Goal: Task Accomplishment & Management: Manage account settings

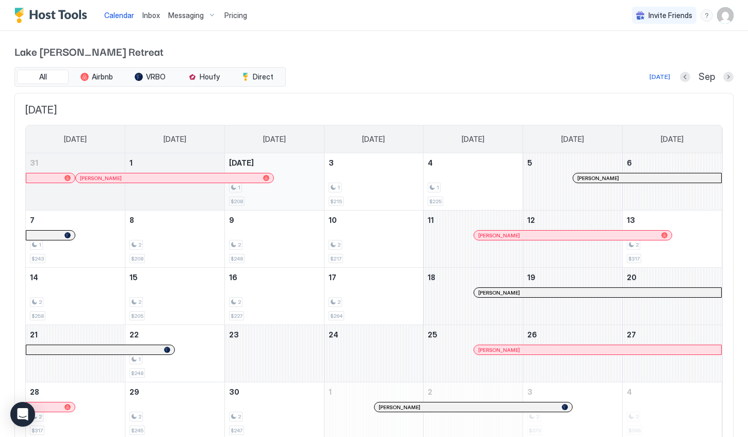
click at [294, 183] on div "1" at bounding box center [274, 188] width 91 height 10
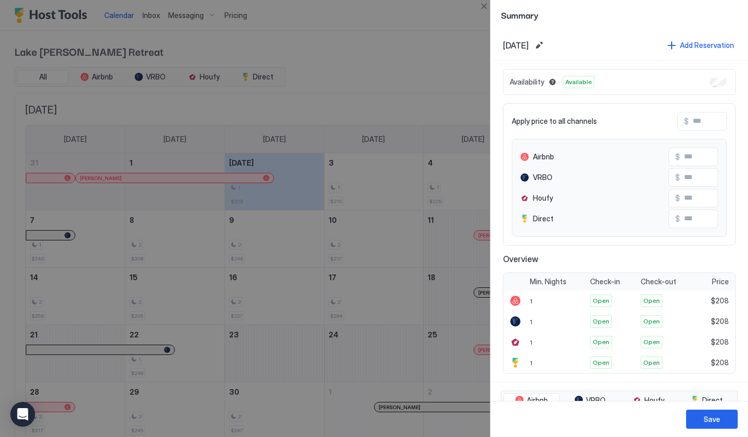
click at [338, 96] on div at bounding box center [374, 218] width 748 height 437
click at [349, 71] on div at bounding box center [374, 218] width 748 height 437
click at [484, 8] on button "Close" at bounding box center [483, 6] width 12 height 12
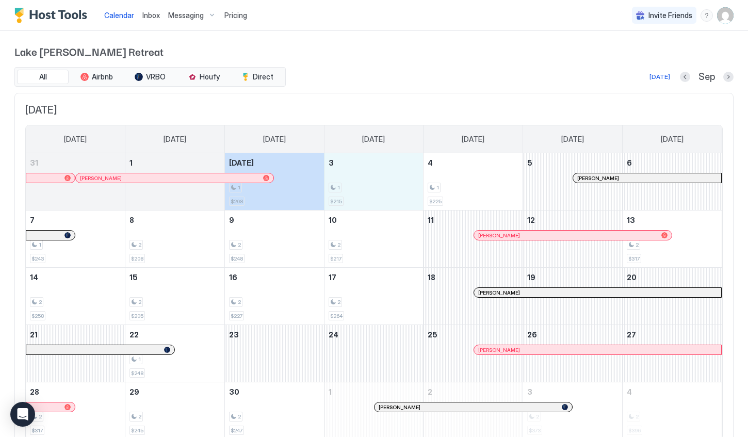
drag, startPoint x: 359, startPoint y: 175, endPoint x: 271, endPoint y: 183, distance: 89.0
click at [271, 183] on tr "31 [PERSON_NAME] 1 [DATE] 1 $208 3 1 $215 4 1 $225 5 [PERSON_NAME] 6" at bounding box center [374, 181] width 696 height 57
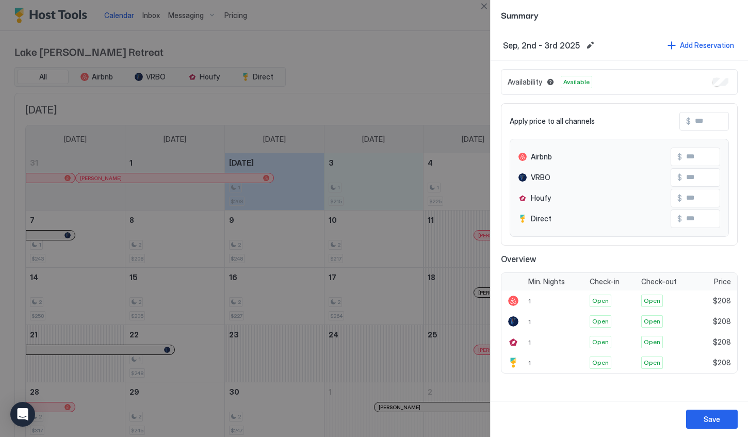
click at [398, 72] on div at bounding box center [374, 218] width 748 height 437
click at [424, 75] on div at bounding box center [374, 218] width 748 height 437
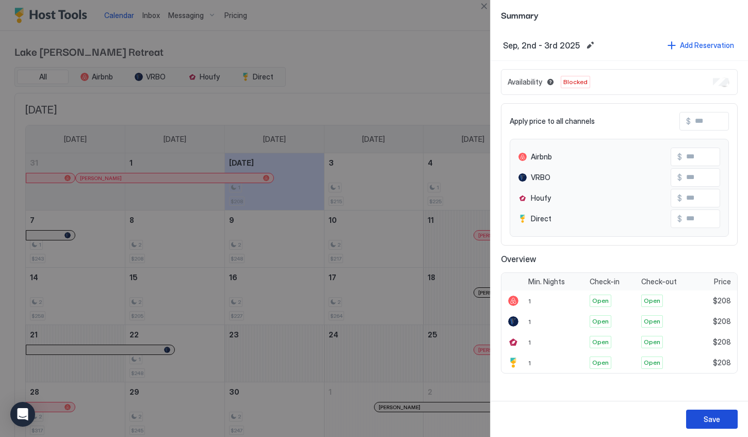
click at [708, 418] on div "Save" at bounding box center [711, 419] width 16 height 11
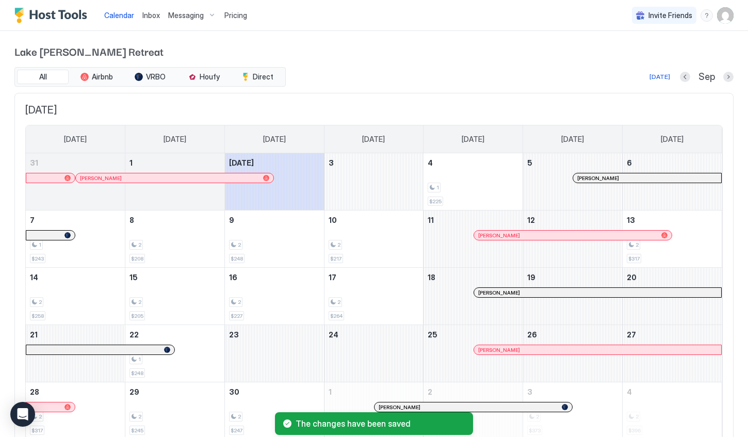
click at [433, 96] on div "[DATE] [DATE] [DATE] [DATE] [DATE] [DATE] [DATE] [DATE] 31 [PERSON_NAME] 1 [DAT…" at bounding box center [373, 272] width 719 height 358
click at [360, 180] on div "September 3, 2025" at bounding box center [373, 181] width 99 height 57
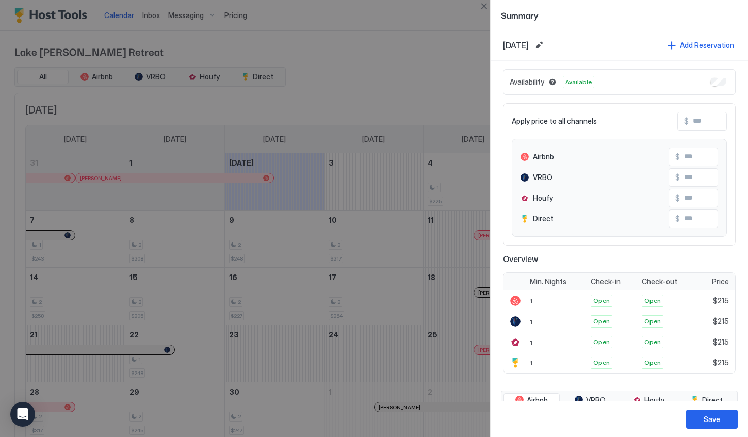
click at [427, 27] on div at bounding box center [374, 218] width 748 height 437
click at [717, 434] on div "Save" at bounding box center [618, 419] width 257 height 36
click at [717, 421] on div "Save" at bounding box center [711, 419] width 16 height 11
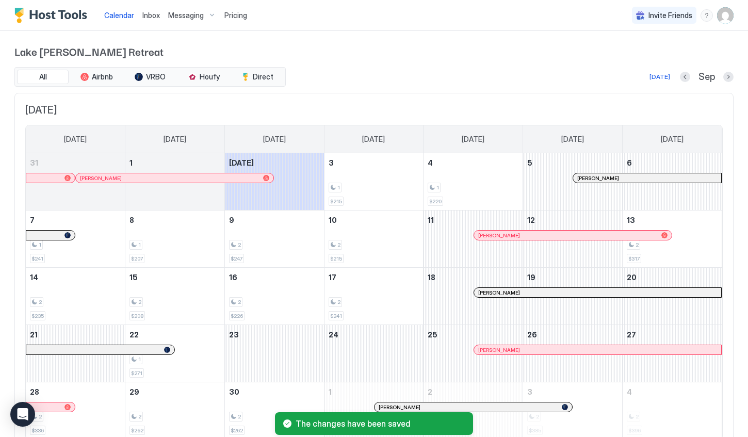
click at [399, 94] on div "[DATE] [DATE] [DATE] [DATE] [DATE] [DATE] [DATE] [DATE] 31 [PERSON_NAME] 1 [DAT…" at bounding box center [373, 272] width 719 height 358
click at [372, 182] on div "1 $215" at bounding box center [373, 181] width 91 height 48
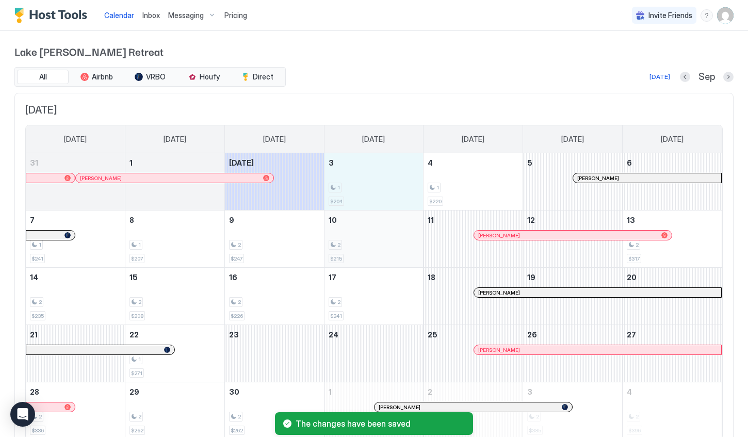
click at [354, 239] on div "2 $215" at bounding box center [373, 238] width 91 height 48
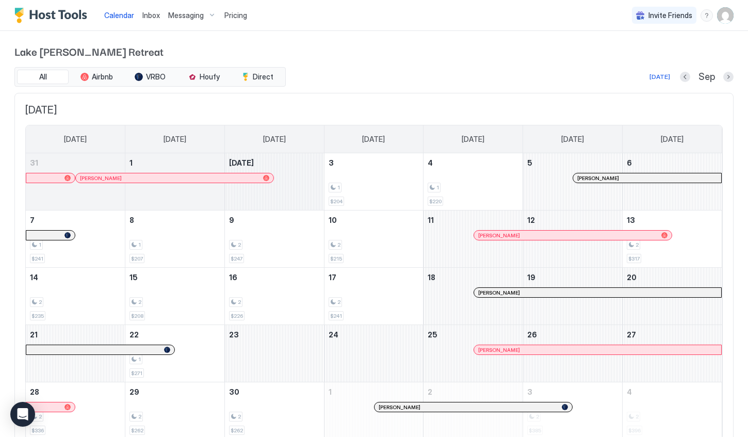
click at [289, 186] on div "September 2, 2025" at bounding box center [274, 181] width 99 height 57
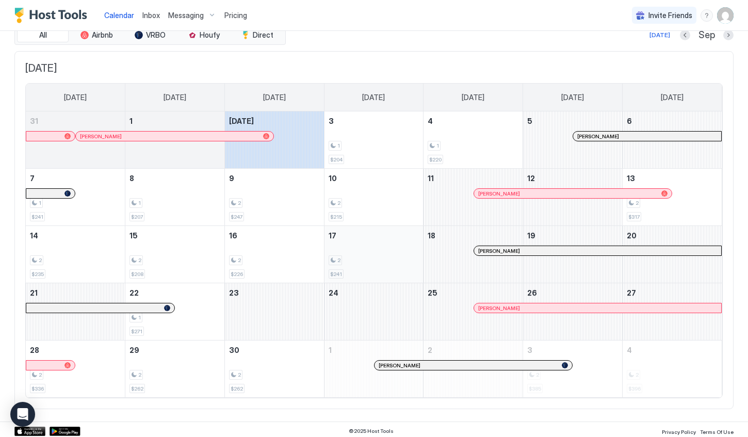
scroll to position [45, 0]
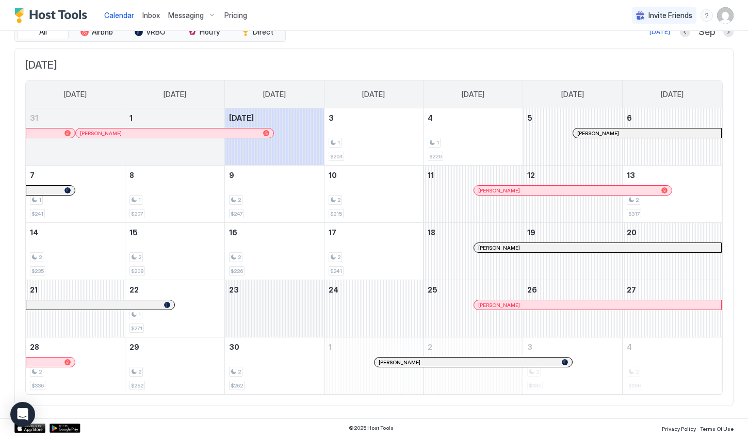
click at [304, 303] on div "September 23, 2025" at bounding box center [274, 308] width 99 height 57
click at [362, 312] on div "September 24, 2025" at bounding box center [373, 308] width 99 height 57
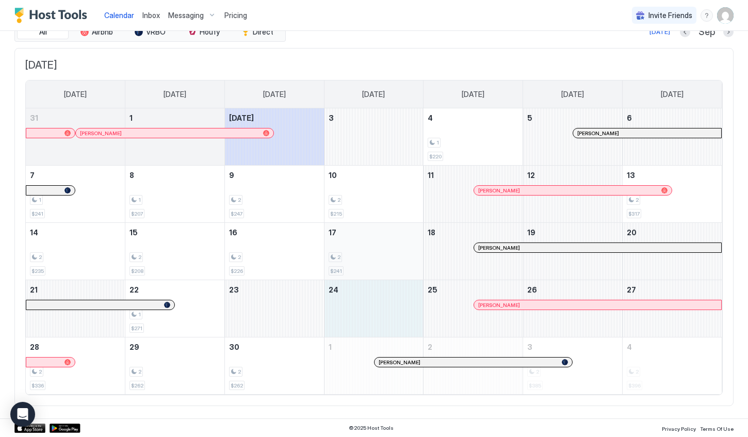
scroll to position [29, 0]
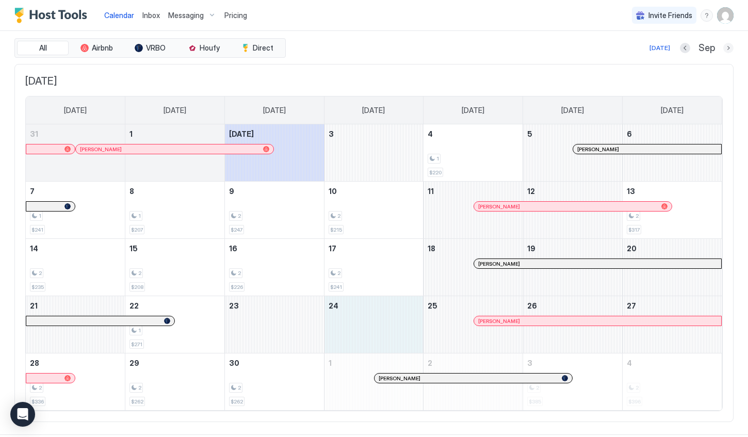
click at [725, 48] on button "Next month" at bounding box center [728, 48] width 10 height 10
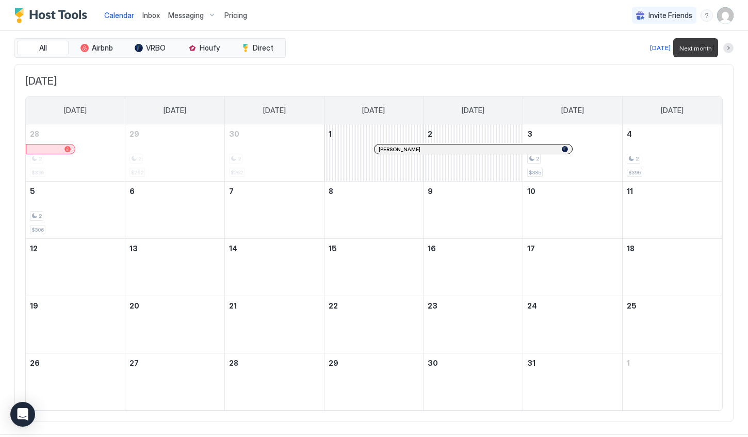
scroll to position [0, 0]
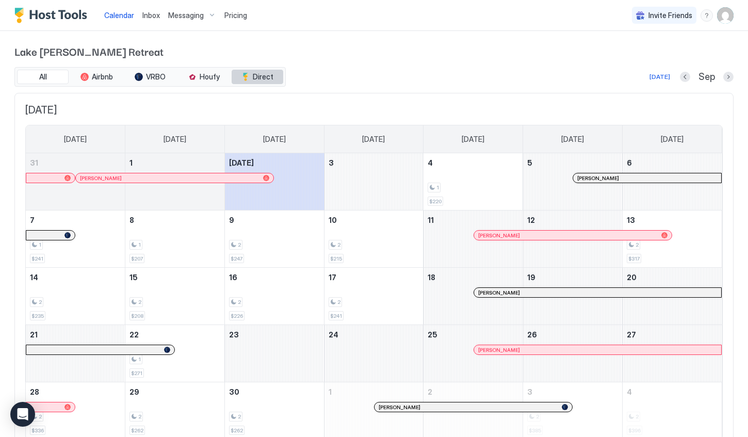
click at [262, 75] on span "Direct" at bounding box center [263, 76] width 21 height 9
click at [262, 79] on span "Direct" at bounding box center [263, 76] width 21 height 9
click at [203, 76] on span "Houfy" at bounding box center [210, 76] width 20 height 9
click at [153, 76] on span "VRBO" at bounding box center [156, 76] width 20 height 9
click at [77, 76] on button "Airbnb" at bounding box center [97, 77] width 52 height 14
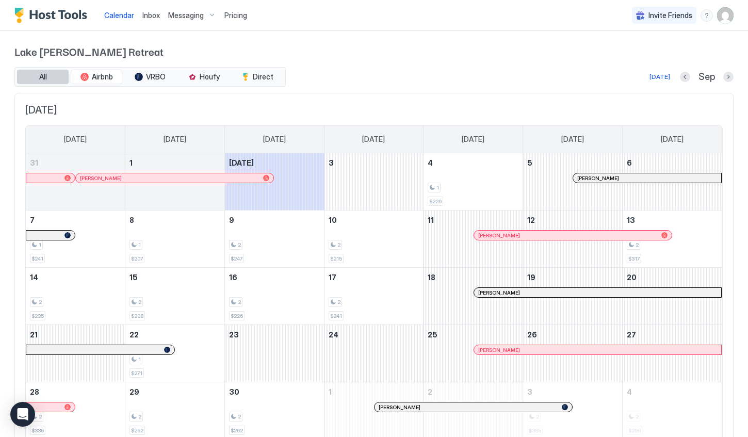
click at [44, 76] on span "All" at bounding box center [43, 76] width 8 height 9
click at [729, 16] on img "User profile" at bounding box center [725, 15] width 16 height 16
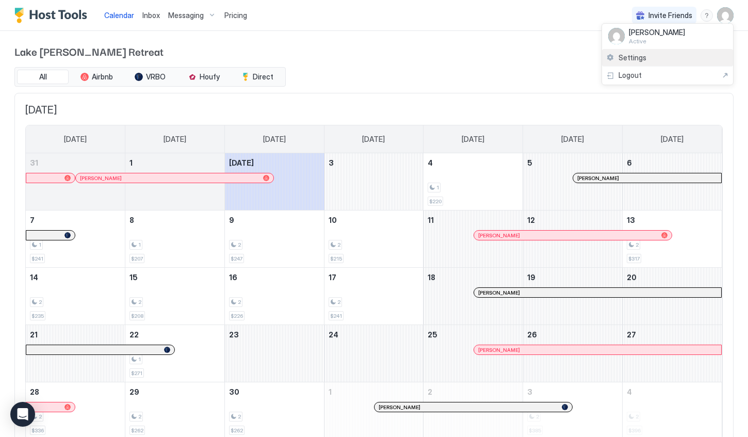
click at [634, 56] on span "Settings" at bounding box center [632, 57] width 28 height 9
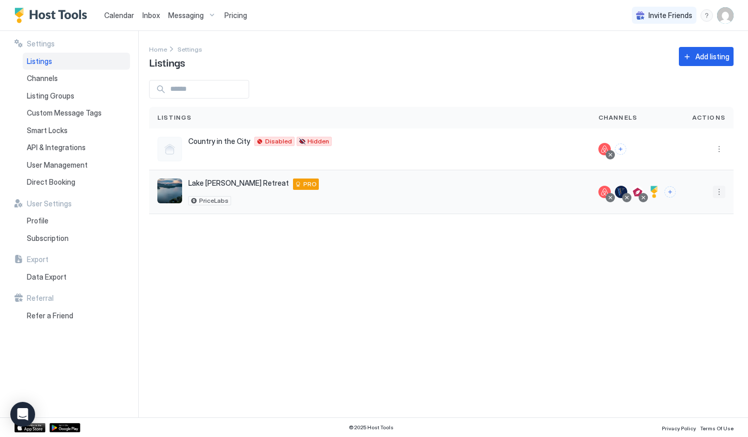
click at [717, 191] on button "More options" at bounding box center [719, 192] width 12 height 12
click at [359, 259] on div at bounding box center [374, 218] width 748 height 437
click at [55, 178] on span "Direct Booking" at bounding box center [51, 181] width 48 height 9
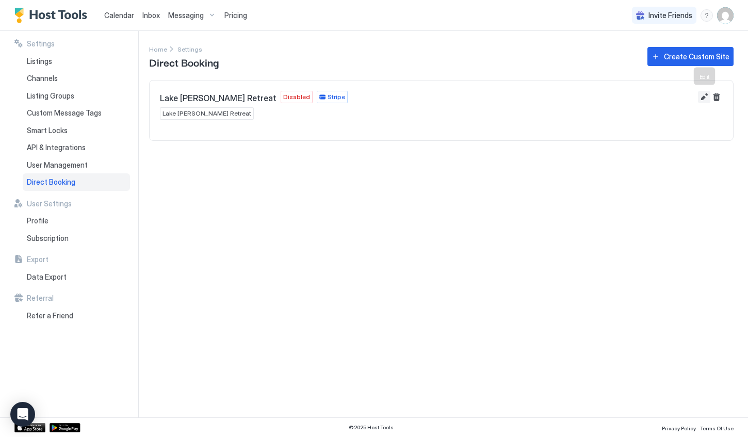
click at [705, 96] on button "Edit" at bounding box center [704, 97] width 12 height 12
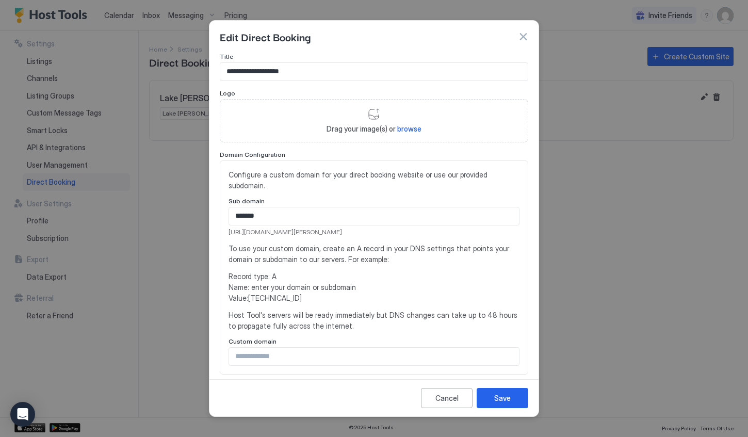
drag, startPoint x: 322, startPoint y: 221, endPoint x: 227, endPoint y: 223, distance: 94.9
click at [227, 223] on div "Configure a custom domain for your direct booking website or use our provided s…" at bounding box center [374, 267] width 308 height 214
copy span "https://direct.hosttools.com/tillery"
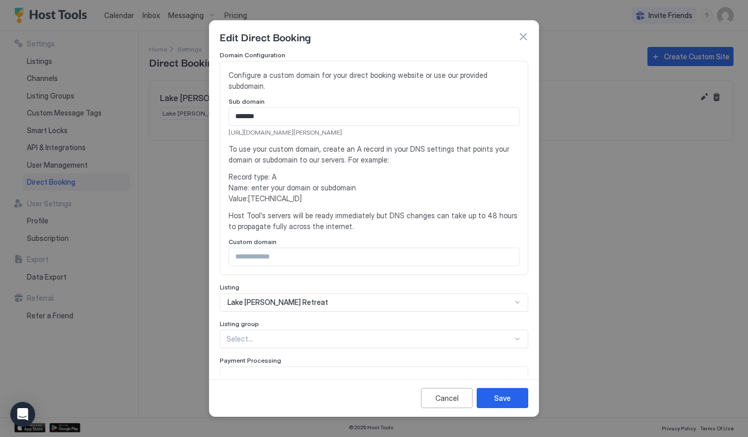
scroll to position [194, 0]
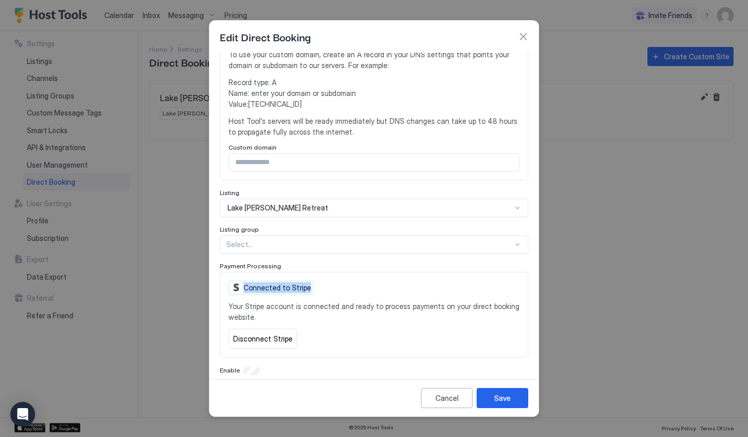
drag, startPoint x: 306, startPoint y: 276, endPoint x: 243, endPoint y: 275, distance: 62.4
click at [243, 280] on div "Connected to Stripe" at bounding box center [270, 287] width 85 height 14
copy div "Connected to Stripe"
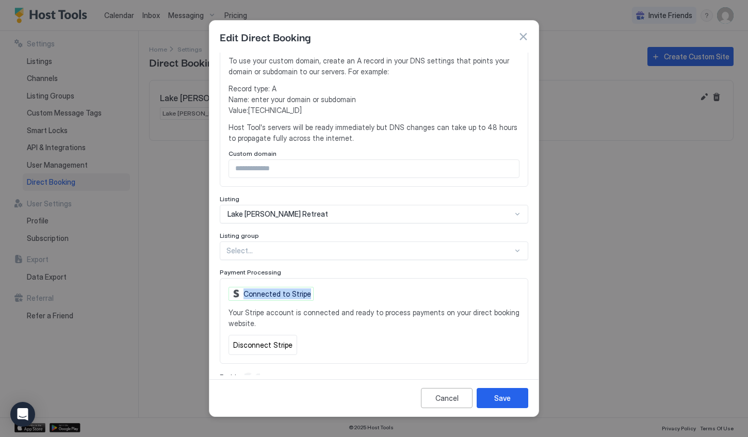
scroll to position [187, 0]
click at [524, 36] on button "button" at bounding box center [523, 36] width 10 height 10
